Goal: Book appointment/travel/reservation

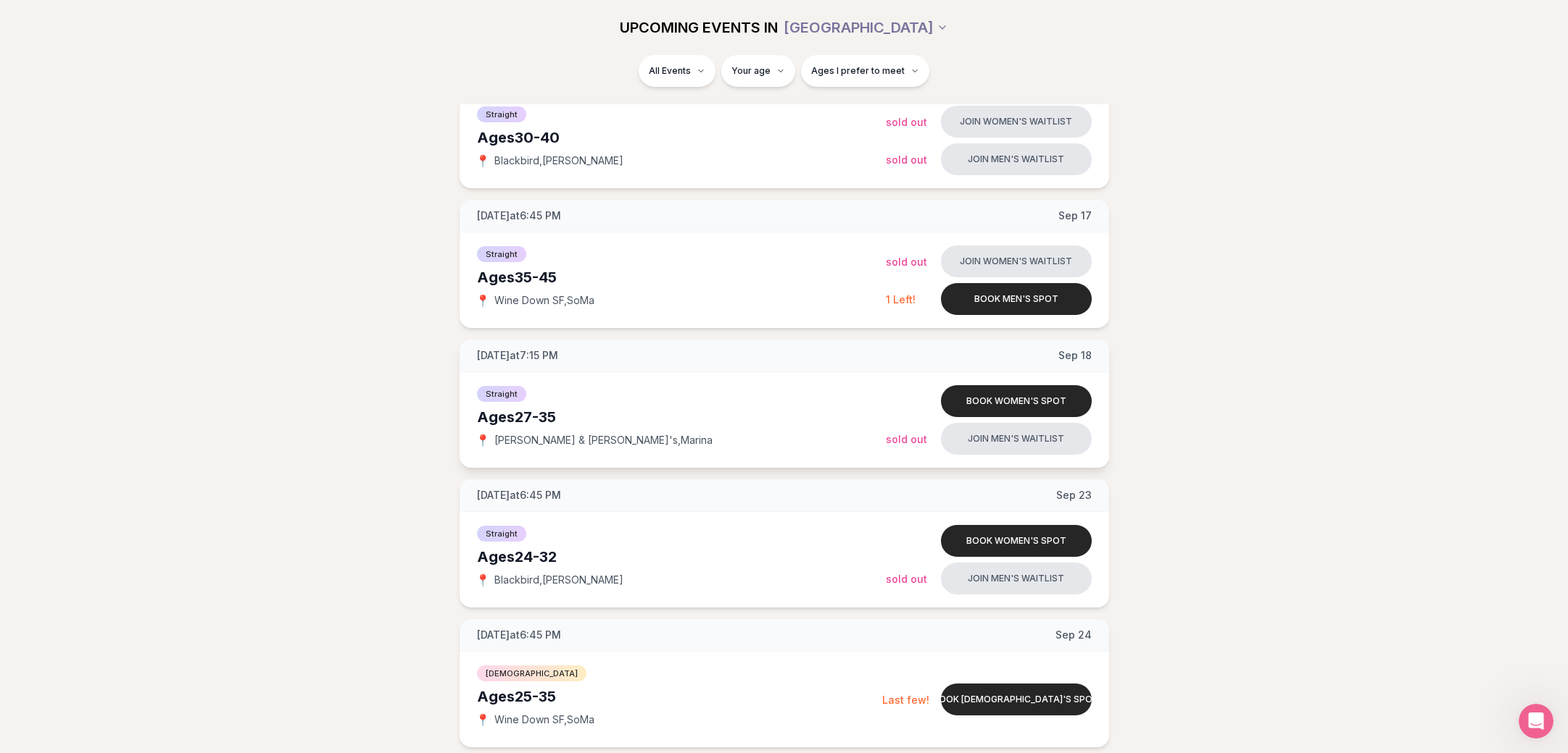
scroll to position [942, 6]
click at [538, 286] on div "Ages [DEMOGRAPHIC_DATA]" at bounding box center [681, 277] width 409 height 20
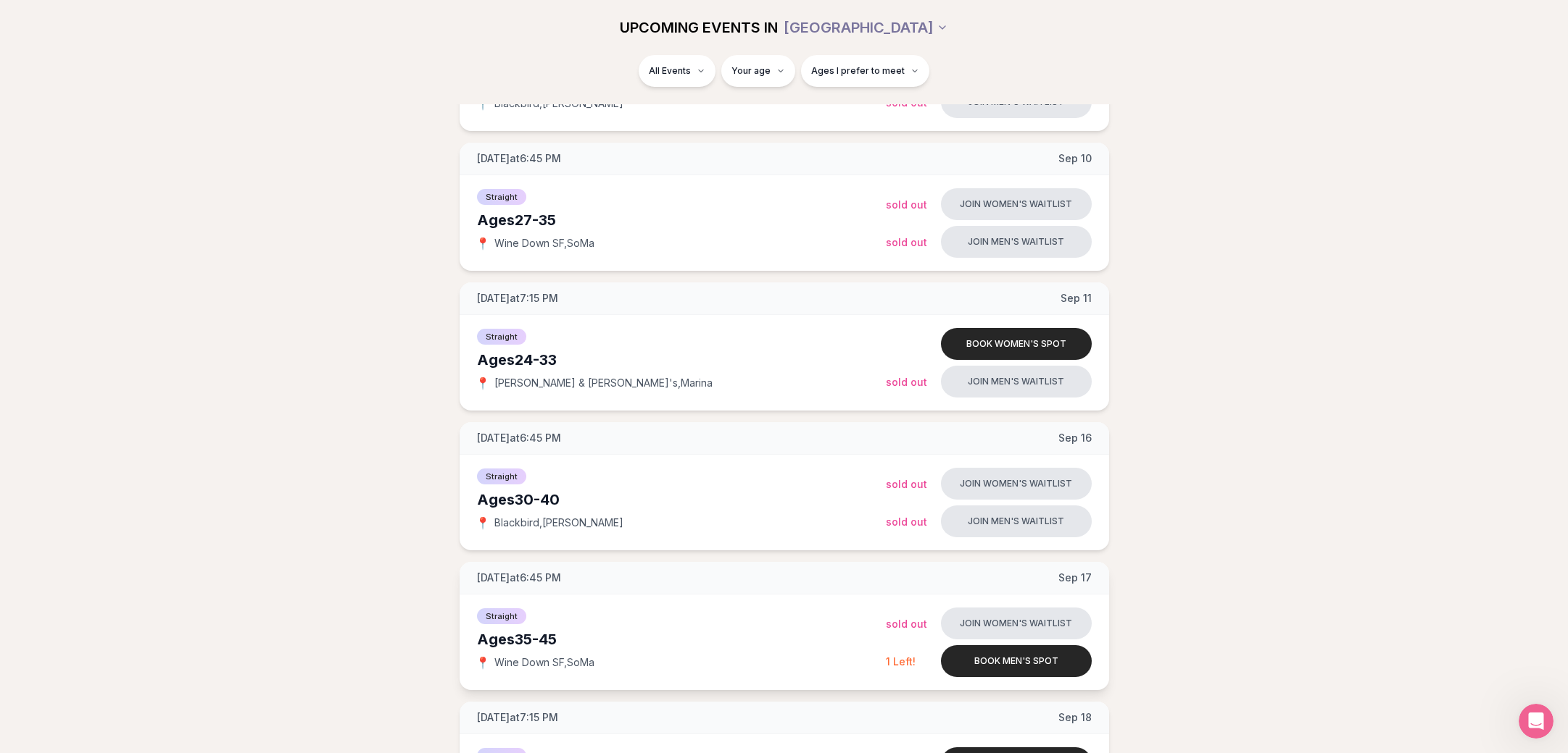
scroll to position [724, 6]
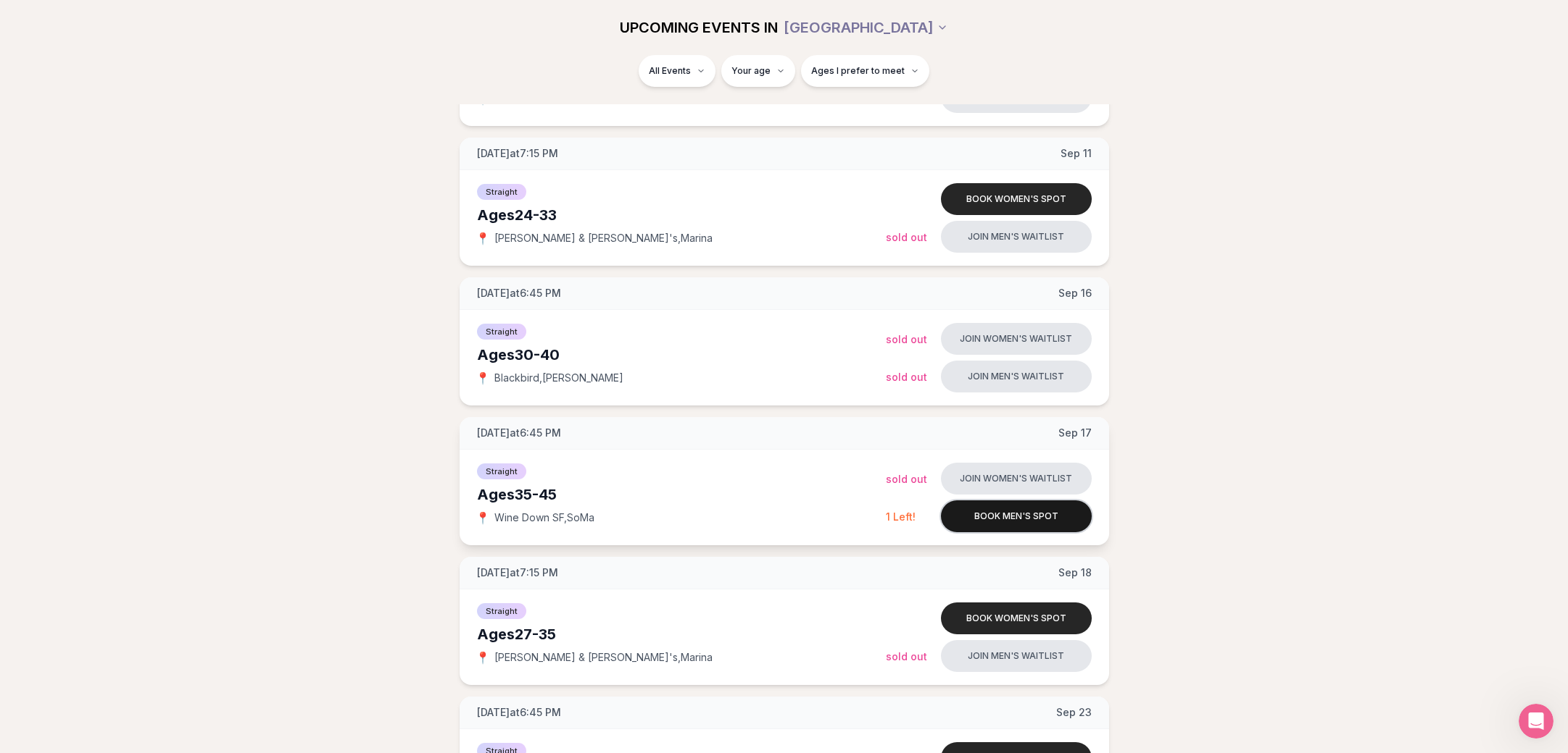
click at [1011, 521] on button "Book men's spot" at bounding box center [1016, 516] width 151 height 32
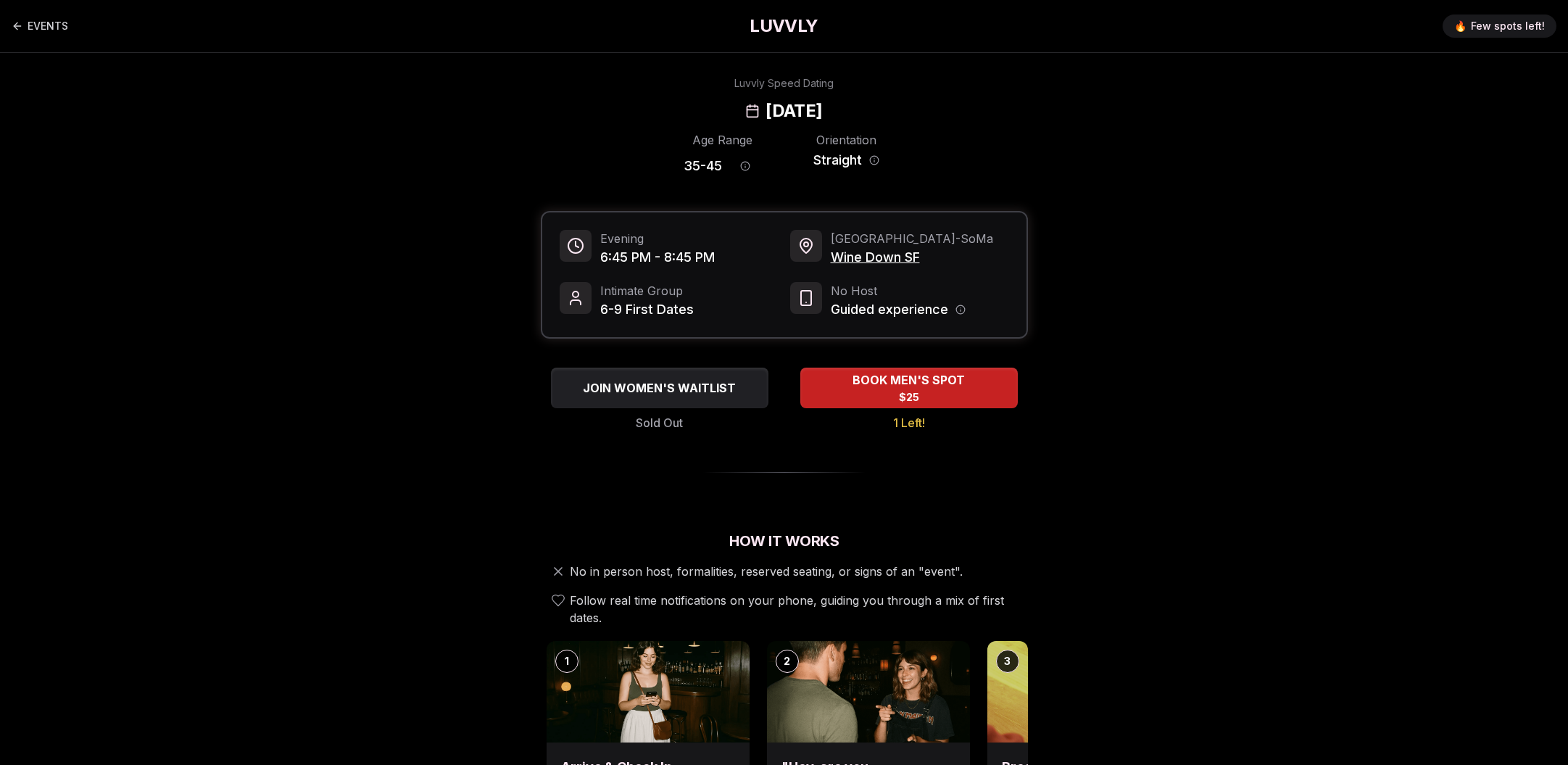
click at [953, 314] on div "Guided experience" at bounding box center [898, 309] width 135 height 20
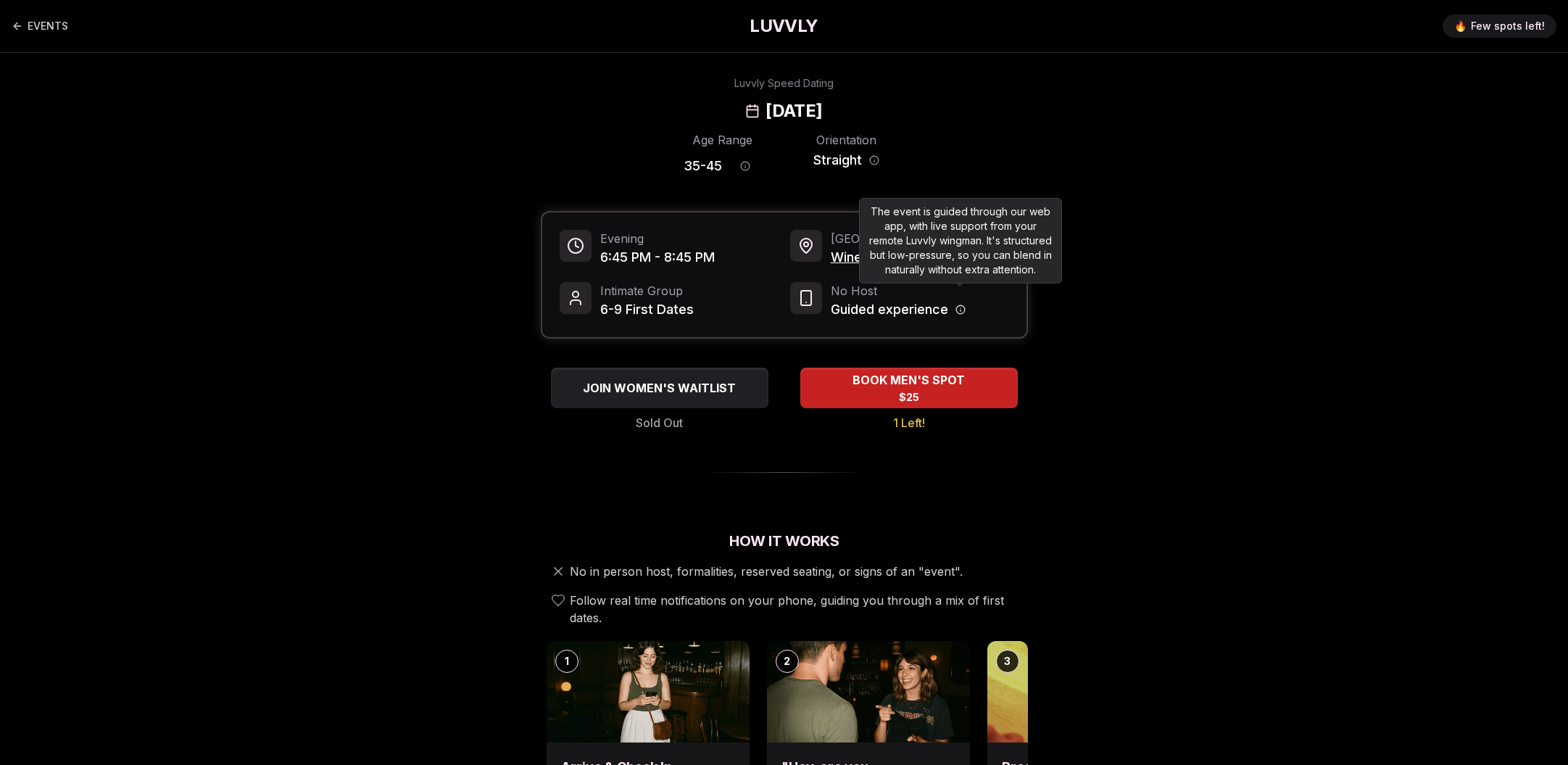
click at [960, 309] on icon "Host information" at bounding box center [960, 309] width 10 height 10
click at [960, 311] on icon "Host information" at bounding box center [960, 309] width 10 height 10
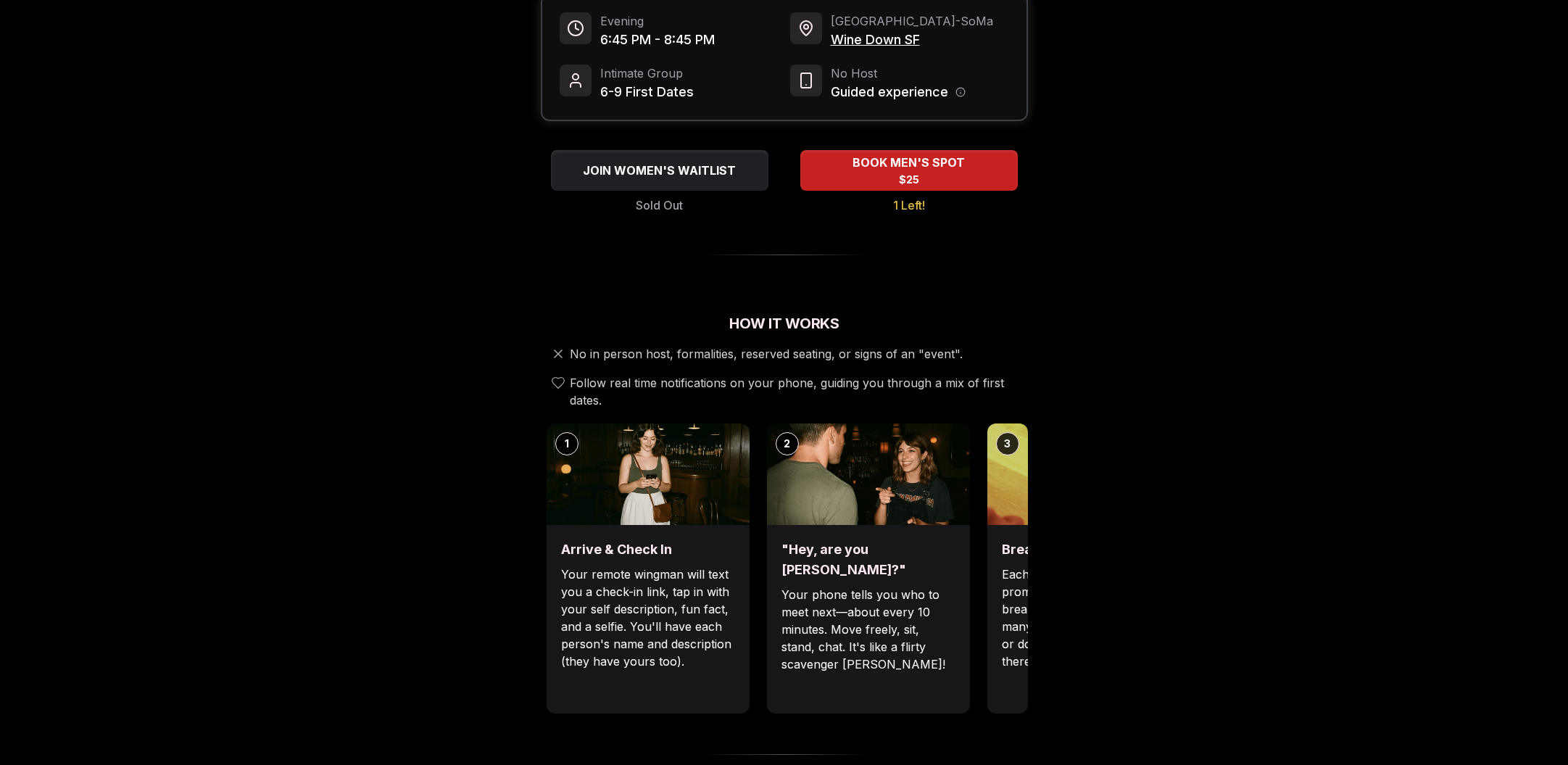
scroll to position [362, 0]
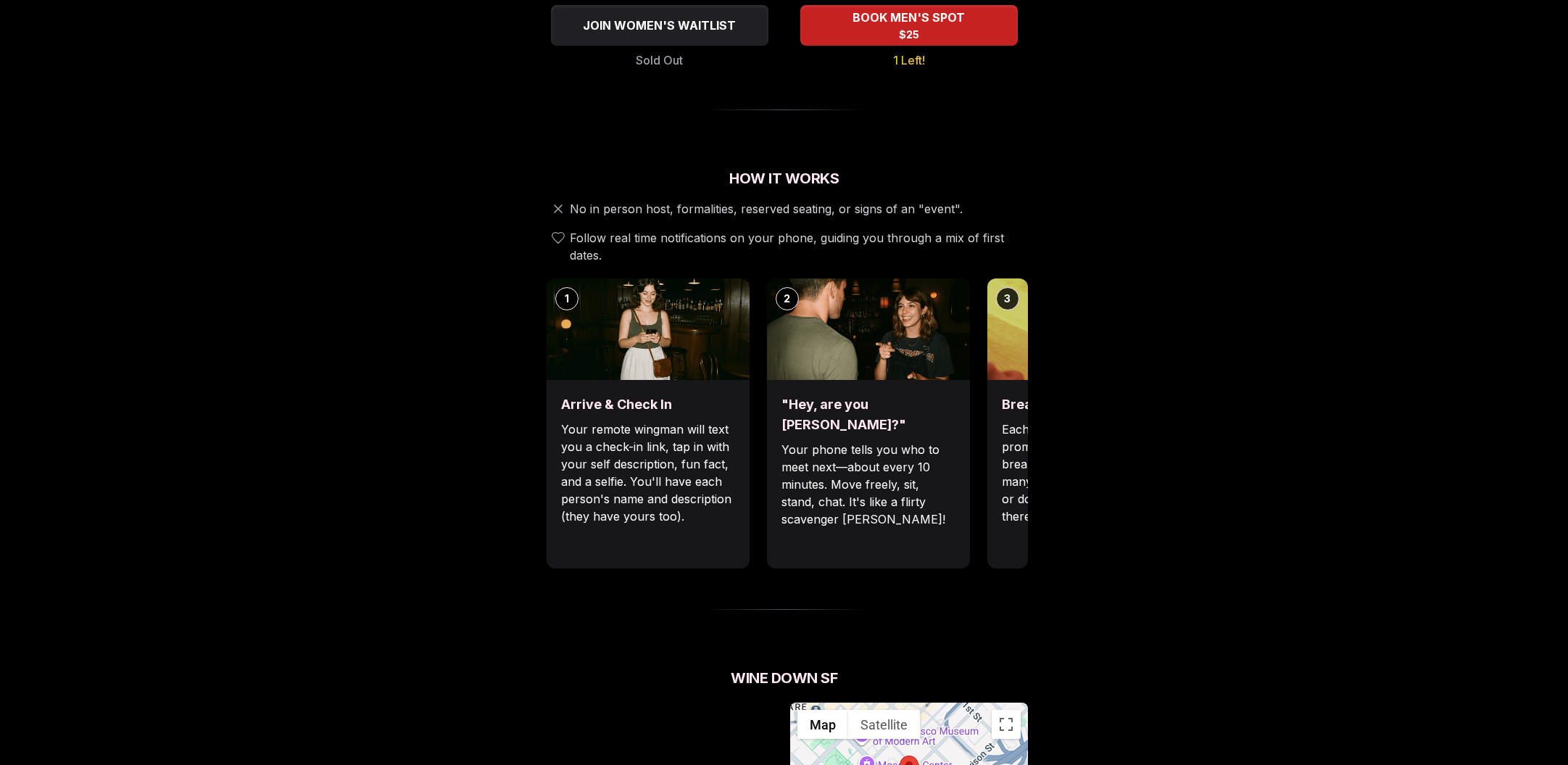
click at [1010, 530] on div "Break the ice with prompts Each date will have new convo prompts on screen to h…" at bounding box center [1088, 474] width 203 height 189
click at [1035, 485] on div "Luvvly Speed Dating [DATE] Age Range 35 - 45 Orientation Straight Evening 6:45 …" at bounding box center [784, 606] width 991 height 1784
click at [999, 449] on div "Break the ice with prompts Each date will have new convo prompts on screen to h…" at bounding box center [1088, 474] width 203 height 189
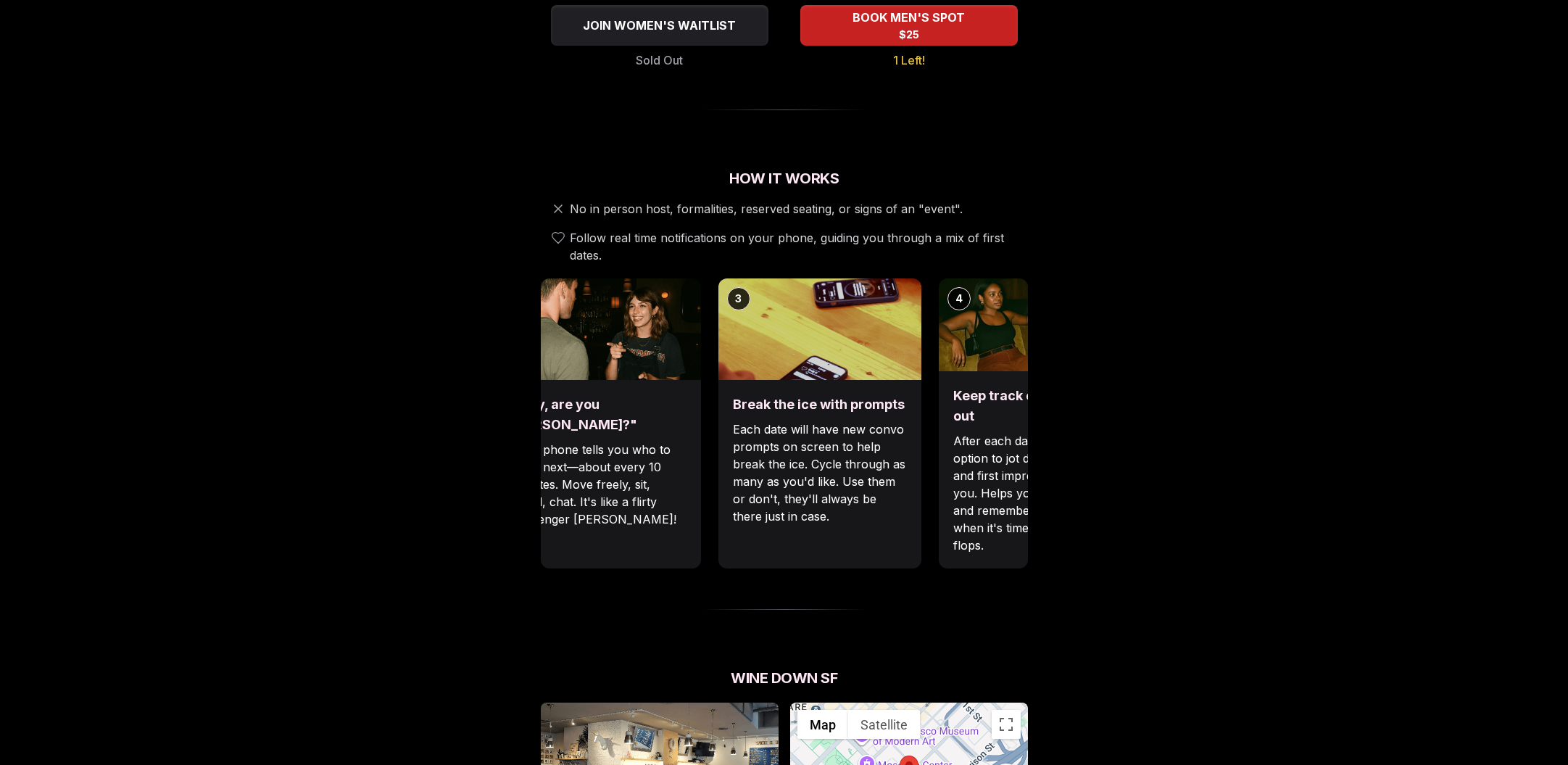
click at [723, 360] on img at bounding box center [819, 329] width 203 height 101
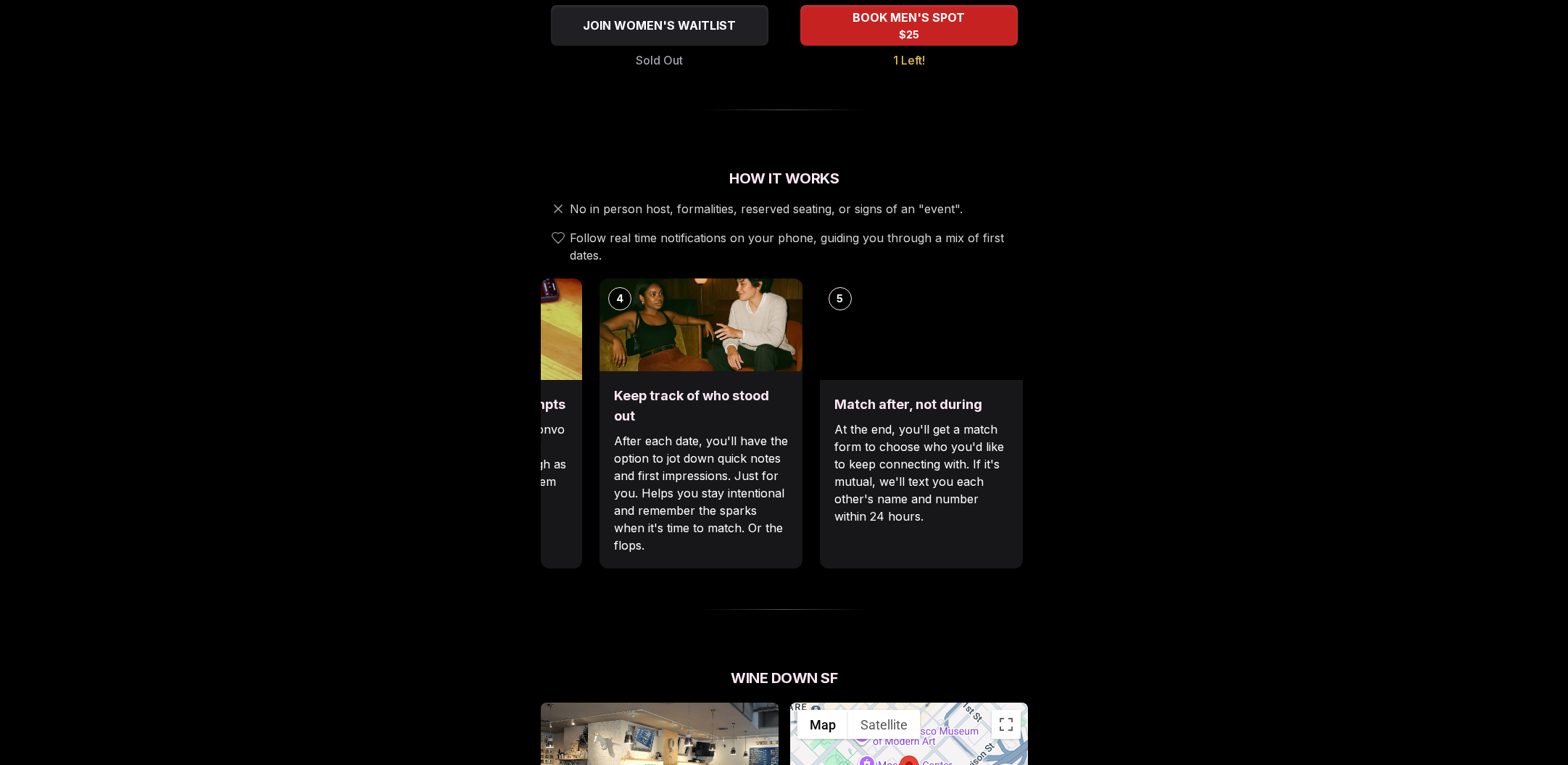
click at [555, 440] on p "Each date will have new convo prompts on screen to help break the ice. Cycle th…" at bounding box center [480, 472] width 174 height 104
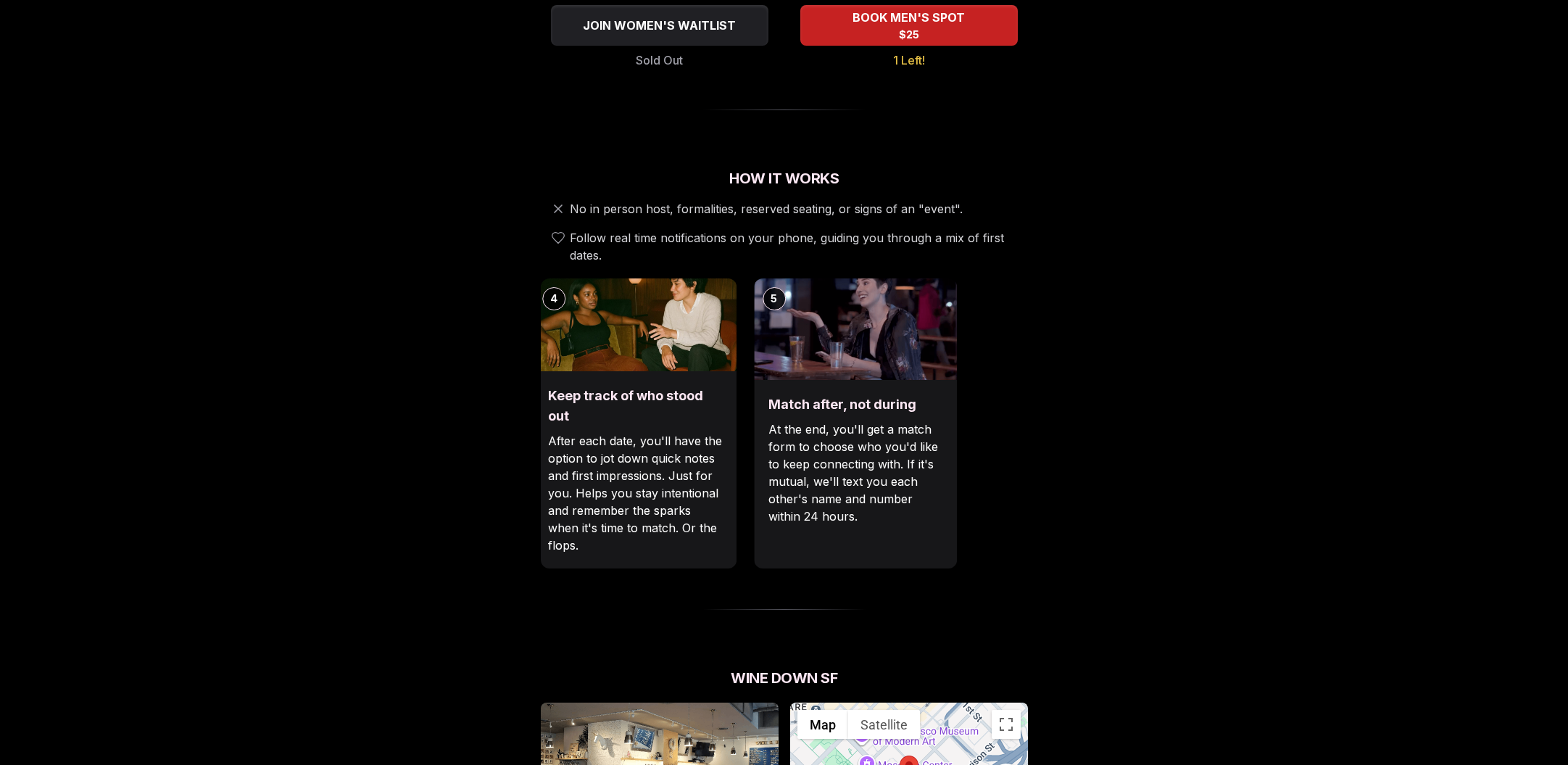
click at [353, 516] on div "1 Arrive & Check In Your remote wingman will text you a check-in link, tap in w…" at bounding box center [110, 423] width 487 height 290
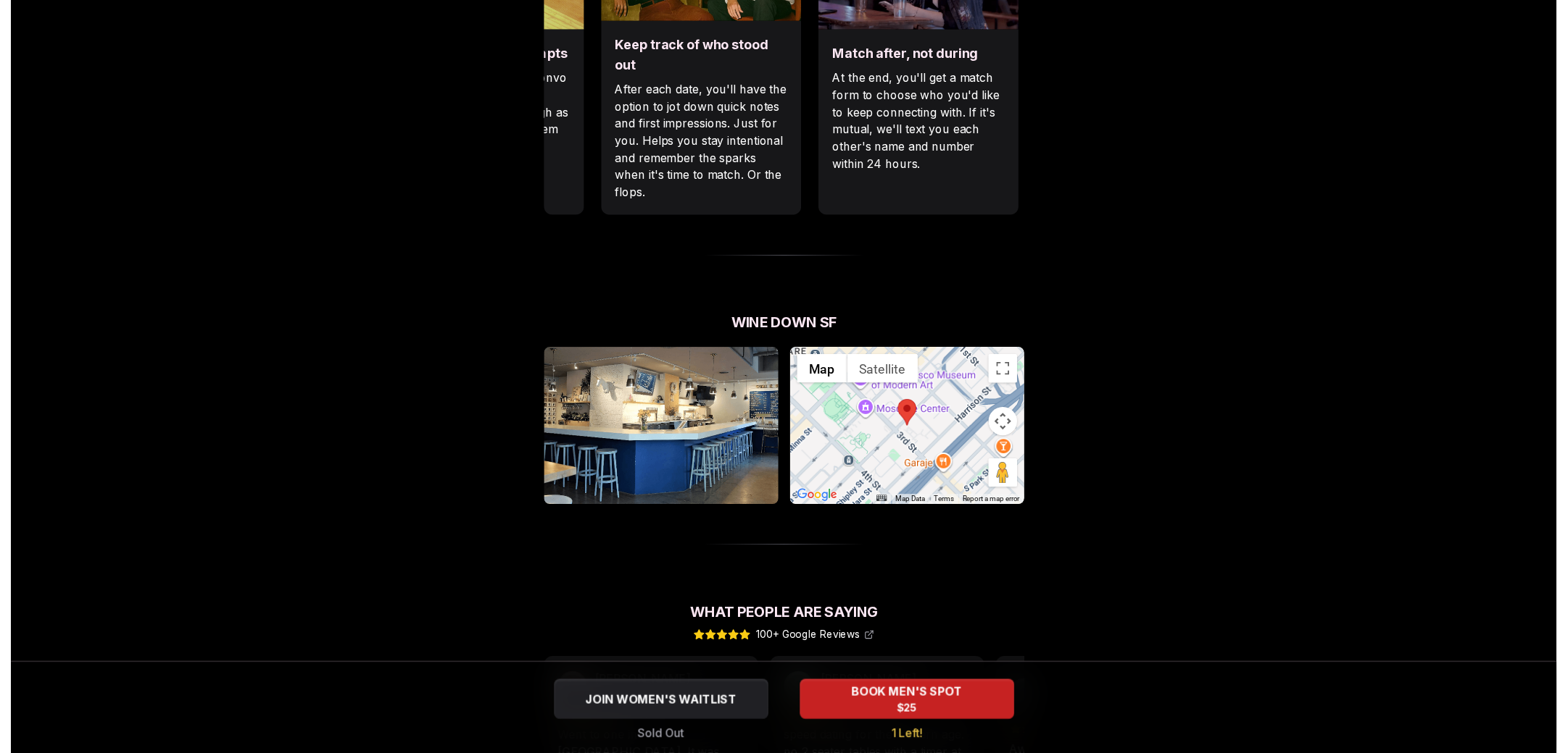
scroll to position [0, 0]
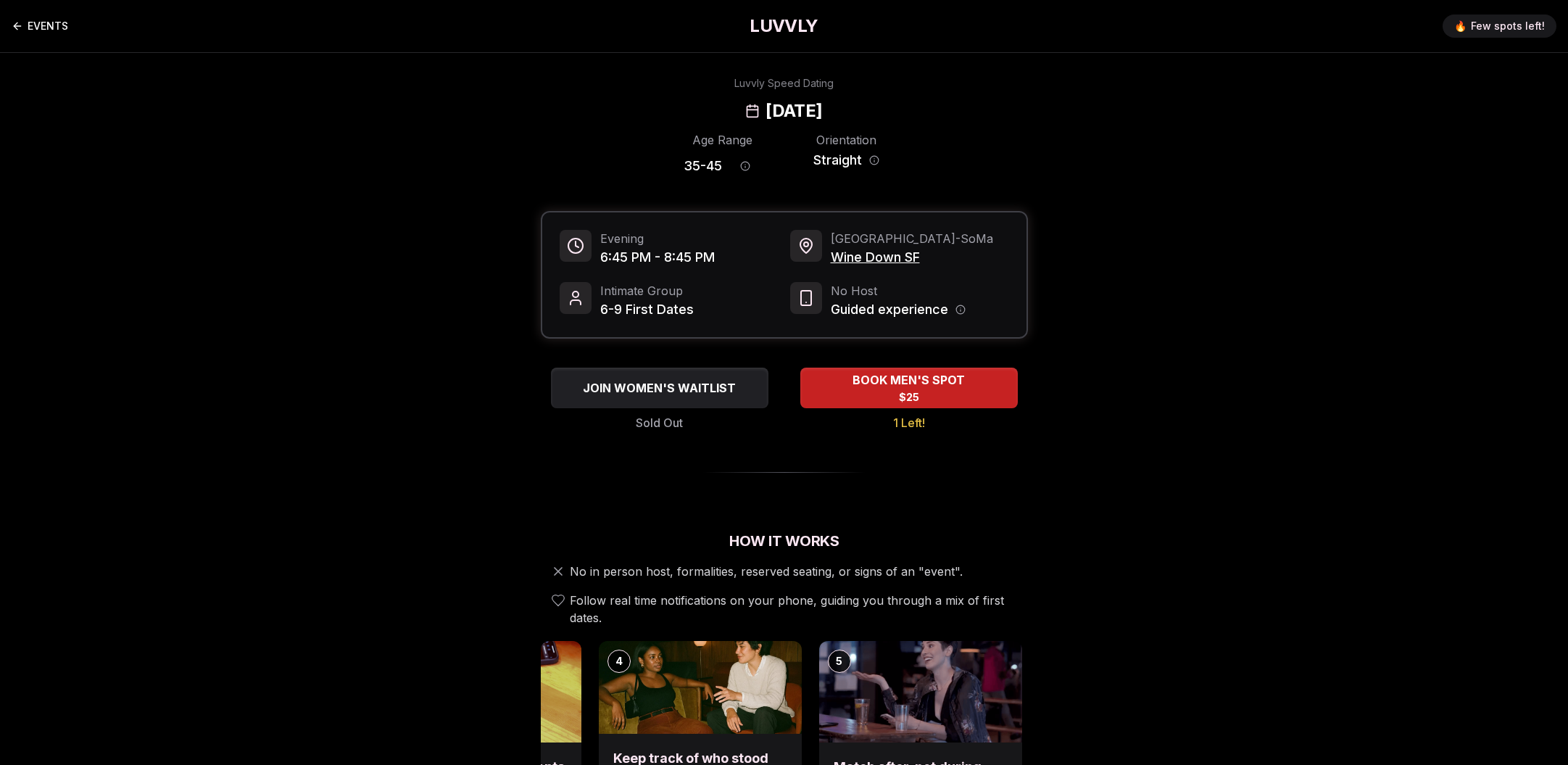
click at [48, 18] on link "EVENTS" at bounding box center [39, 26] width 56 height 29
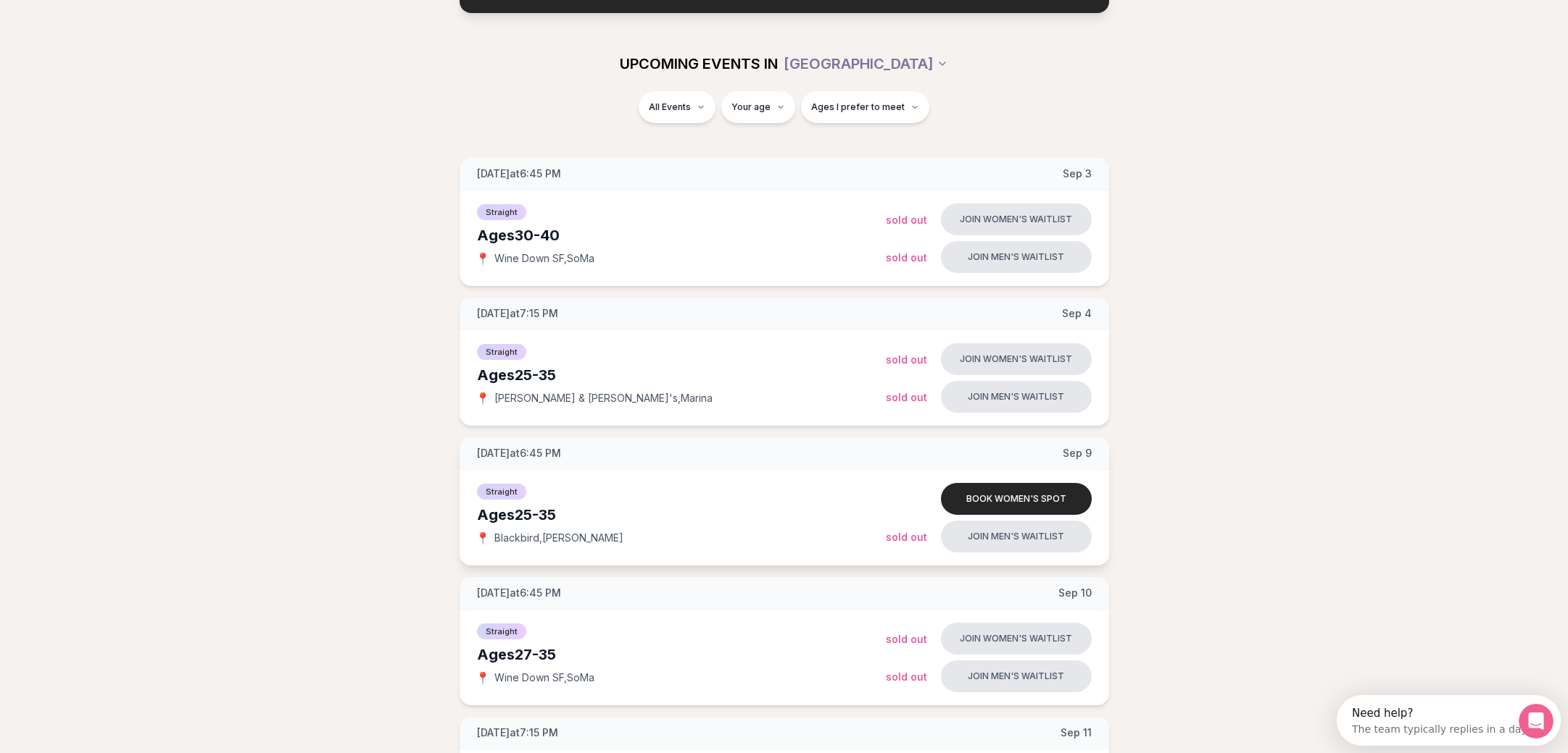
click at [876, 463] on div "[DATE] at 6:45 PM [DATE]" at bounding box center [784, 454] width 649 height 33
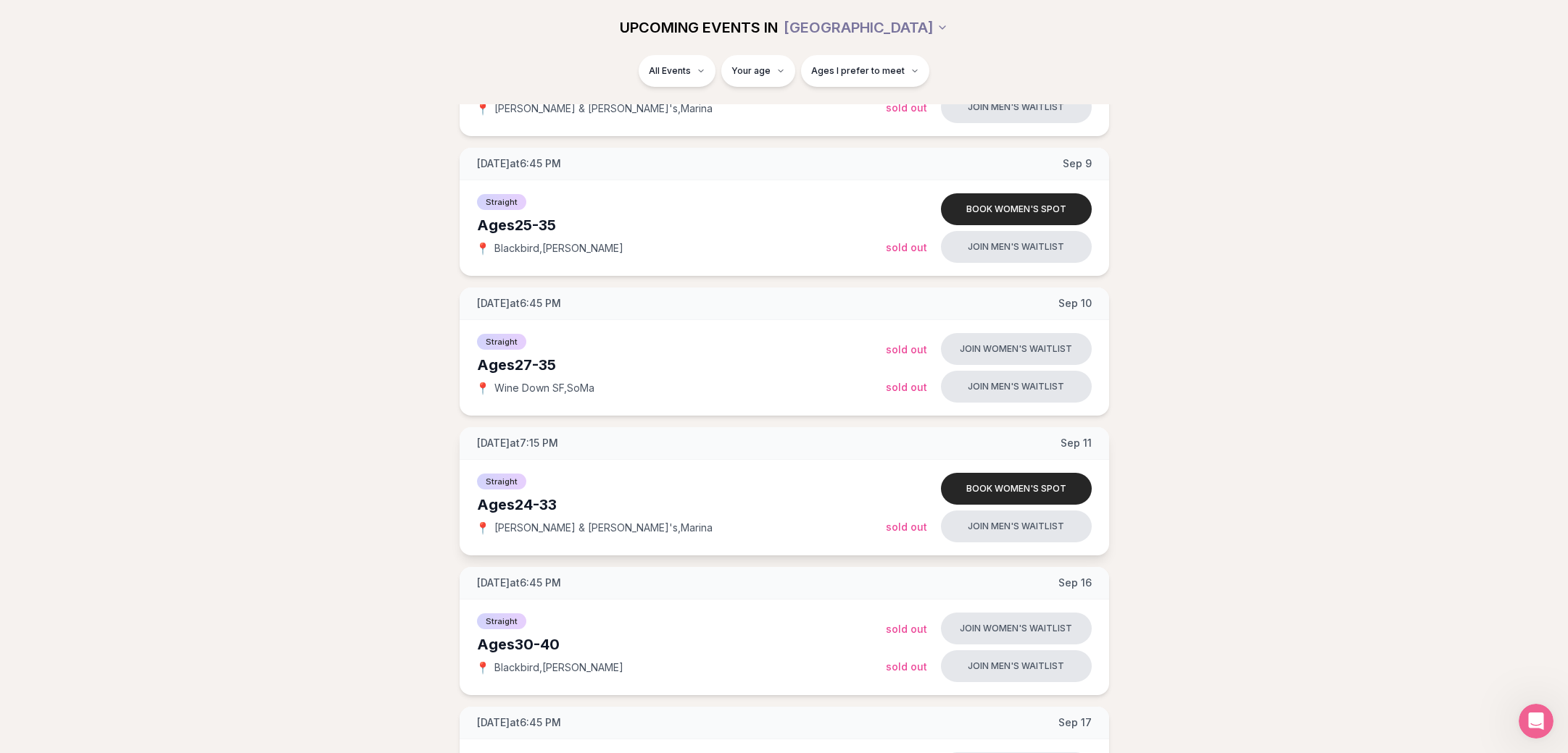
click at [699, 475] on div "Straight" at bounding box center [681, 480] width 409 height 18
click at [1027, 475] on button "Book women's spot" at bounding box center [1016, 489] width 151 height 32
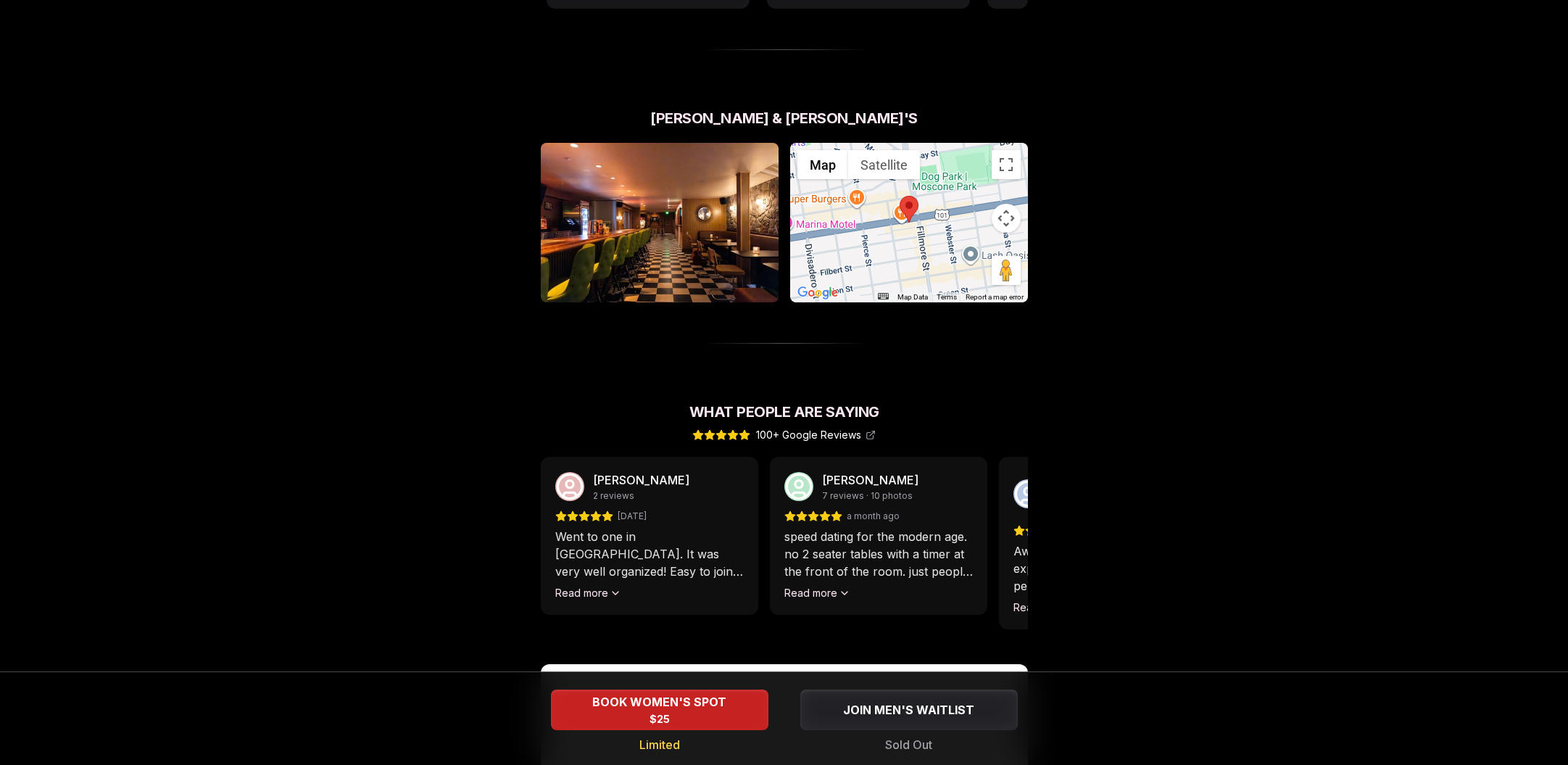
scroll to position [1221, 0]
